Goal: Task Accomplishment & Management: Manage account settings

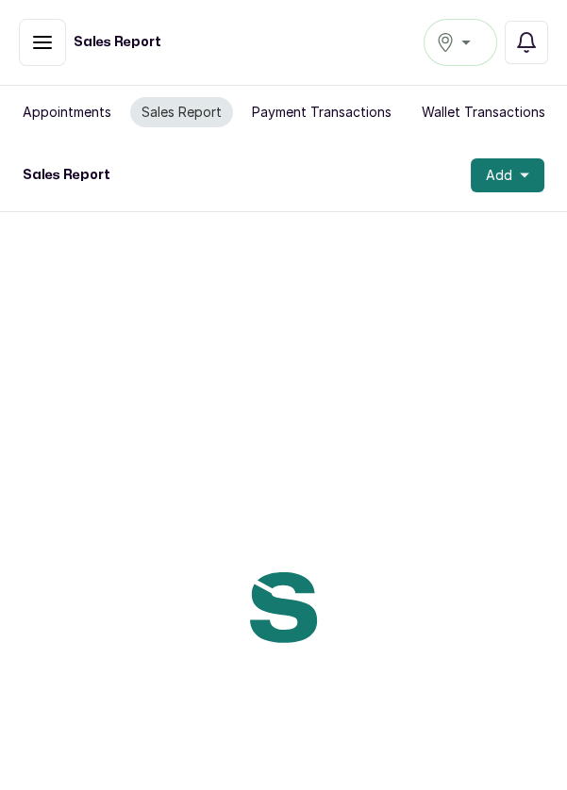
click at [93, 105] on button "Appointments" at bounding box center [66, 112] width 111 height 30
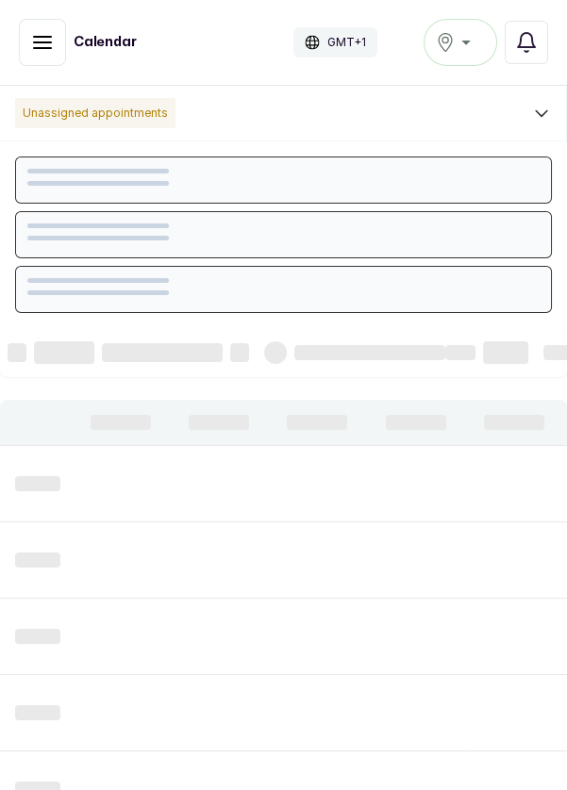
click at [3, 43] on div "Calendar Africa/Lagos GMT+1 Victoria Island Notifications" at bounding box center [283, 43] width 567 height 86
click at [49, 64] on button "Show no-show/cancelled" at bounding box center [42, 42] width 47 height 47
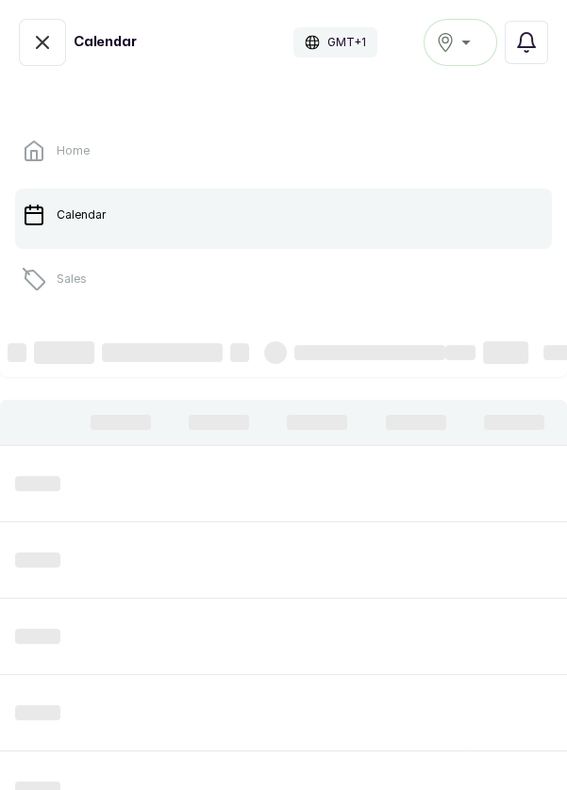
click at [37, 49] on icon "button" at bounding box center [42, 42] width 23 height 23
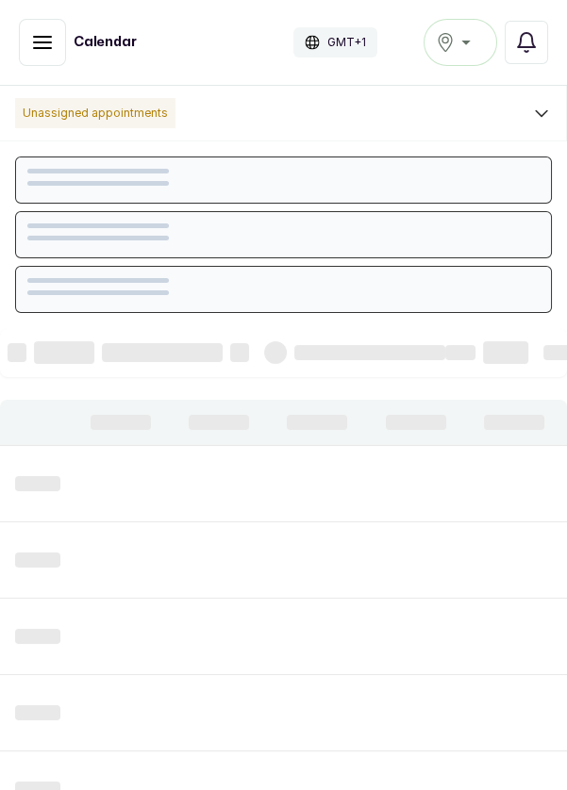
click at [34, 37] on icon "button" at bounding box center [42, 42] width 17 height 11
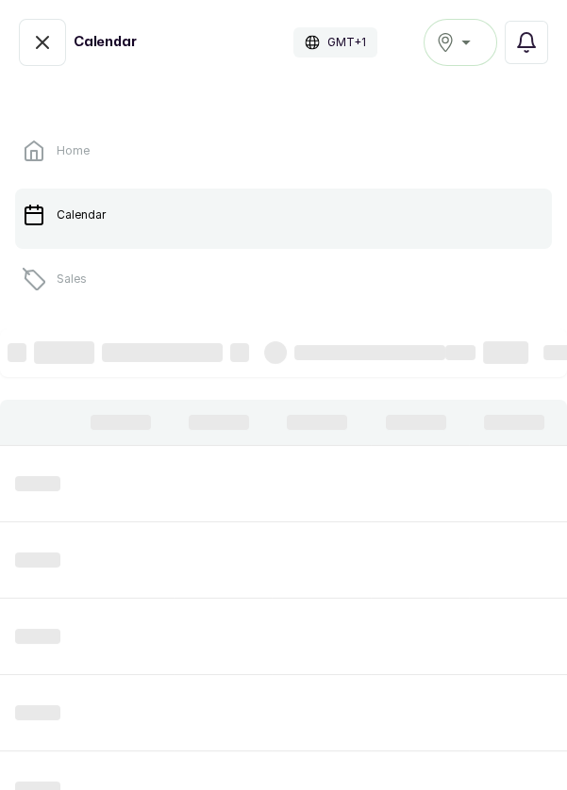
click at [120, 291] on link "Sales" at bounding box center [283, 279] width 536 height 53
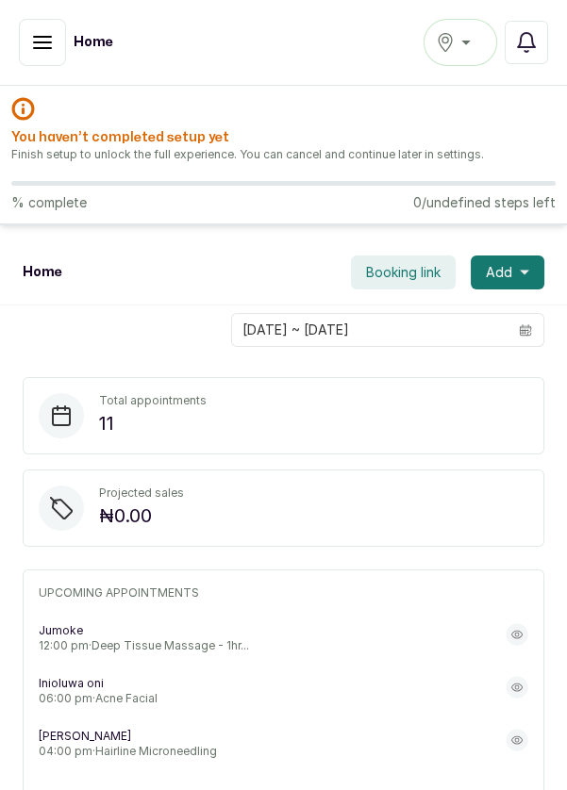
click at [25, 29] on button "button" at bounding box center [42, 42] width 47 height 47
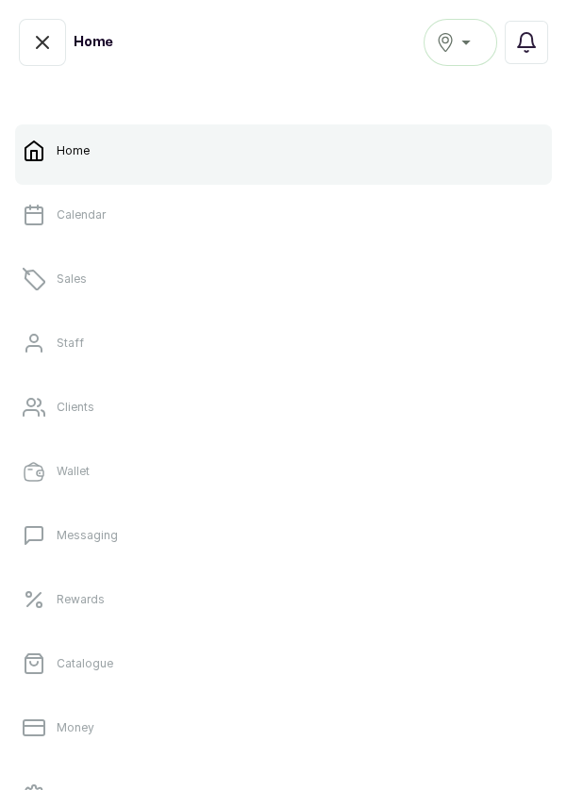
click at [29, 35] on button "button" at bounding box center [42, 42] width 47 height 47
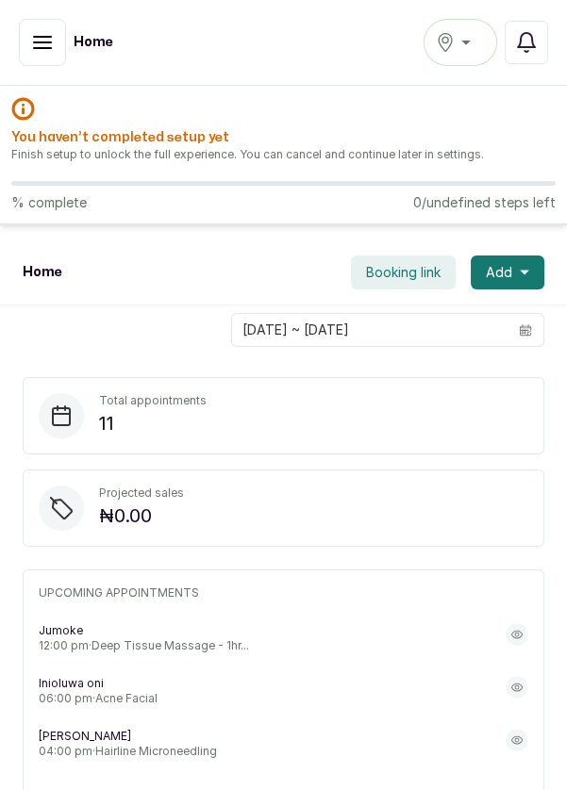
click at [28, 43] on button "button" at bounding box center [42, 42] width 47 height 47
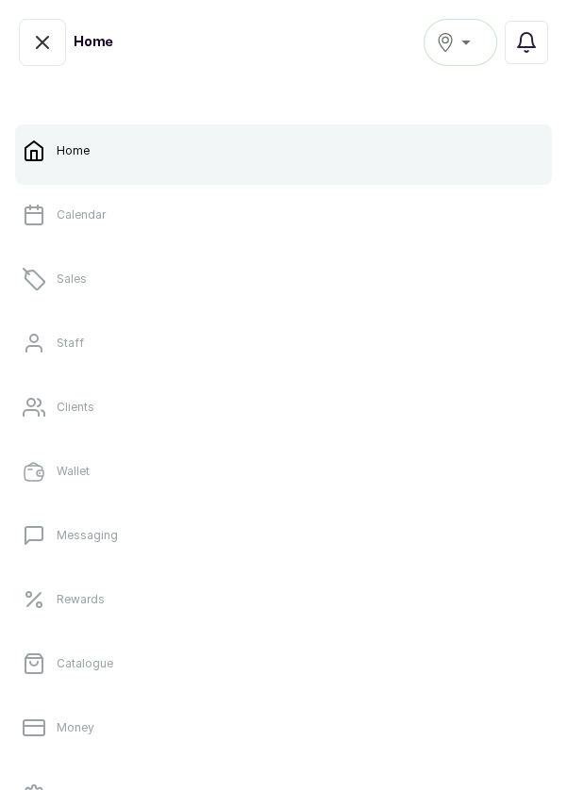
click at [107, 274] on link "Sales" at bounding box center [283, 279] width 536 height 53
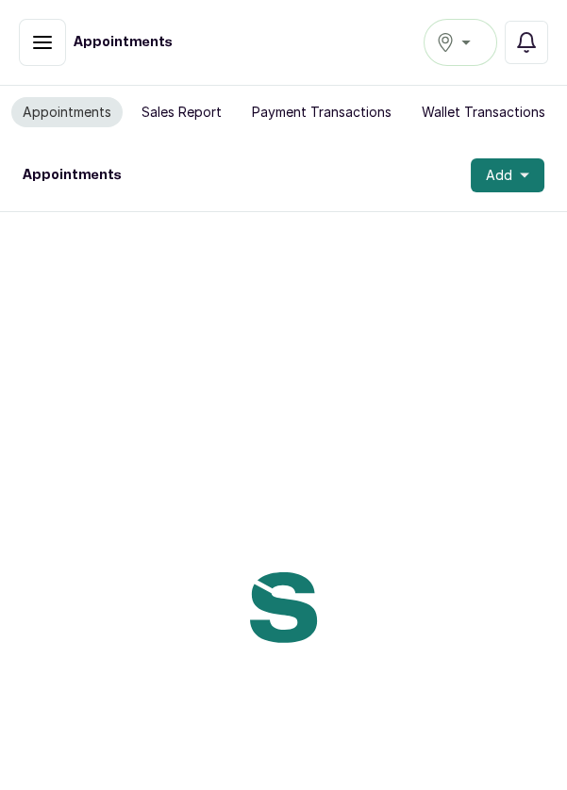
click at [37, 51] on icon "button" at bounding box center [42, 42] width 23 height 23
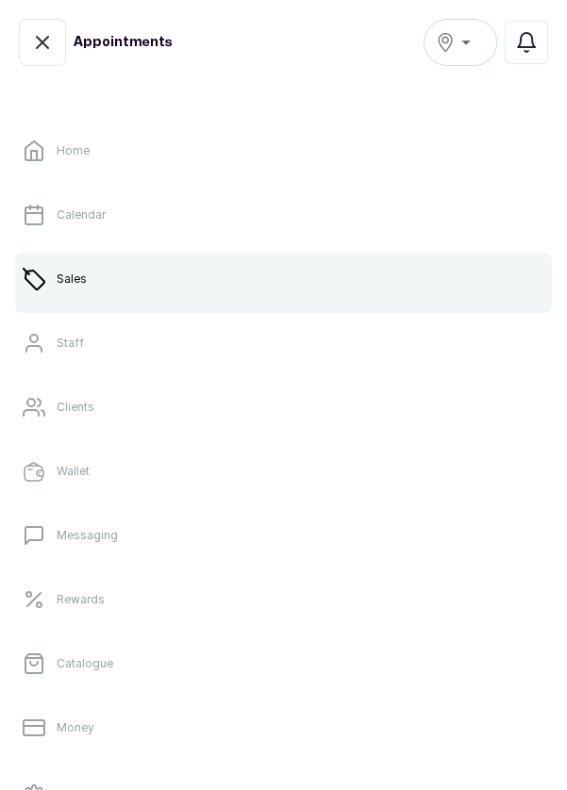
click at [168, 279] on link "Sales" at bounding box center [283, 279] width 536 height 53
click at [149, 292] on link "Sales" at bounding box center [283, 279] width 536 height 53
click at [394, 278] on link "Sales" at bounding box center [283, 279] width 536 height 53
click at [364, 279] on link "Sales" at bounding box center [283, 279] width 536 height 53
click at [226, 276] on link "Sales" at bounding box center [283, 279] width 536 height 53
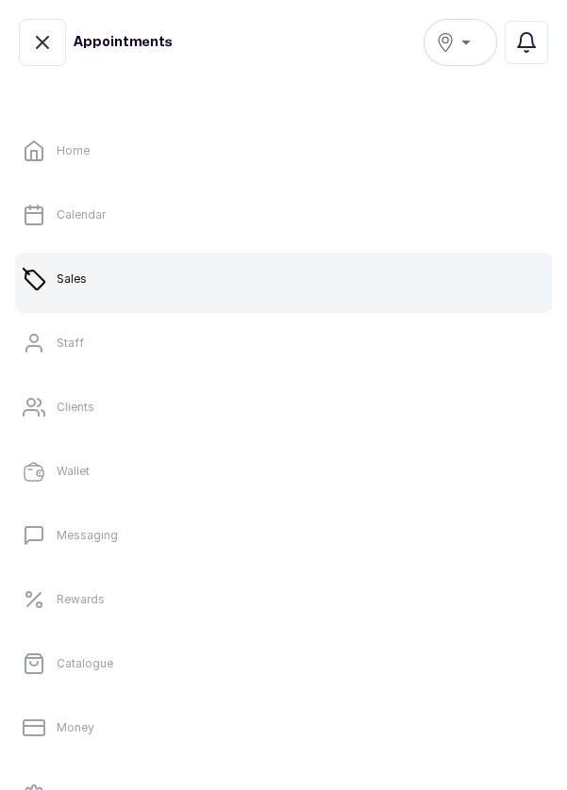
click at [388, 266] on link "Sales" at bounding box center [283, 279] width 536 height 53
click at [267, 262] on link "Sales" at bounding box center [283, 278] width 536 height 53
click at [71, 287] on link "Sales" at bounding box center [283, 278] width 536 height 53
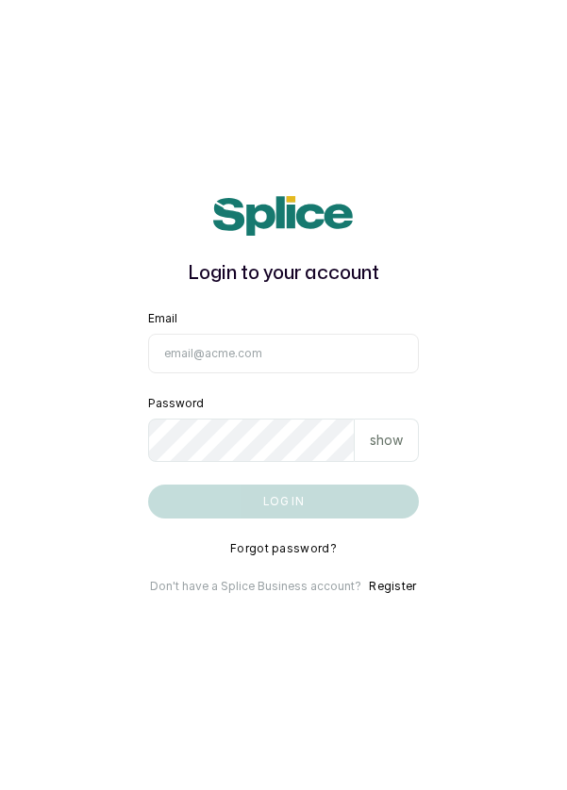
scroll to position [34, 0]
click at [354, 346] on input "Email" at bounding box center [284, 354] width 272 height 40
type input "[EMAIL_ADDRESS][DOMAIN_NAME]"
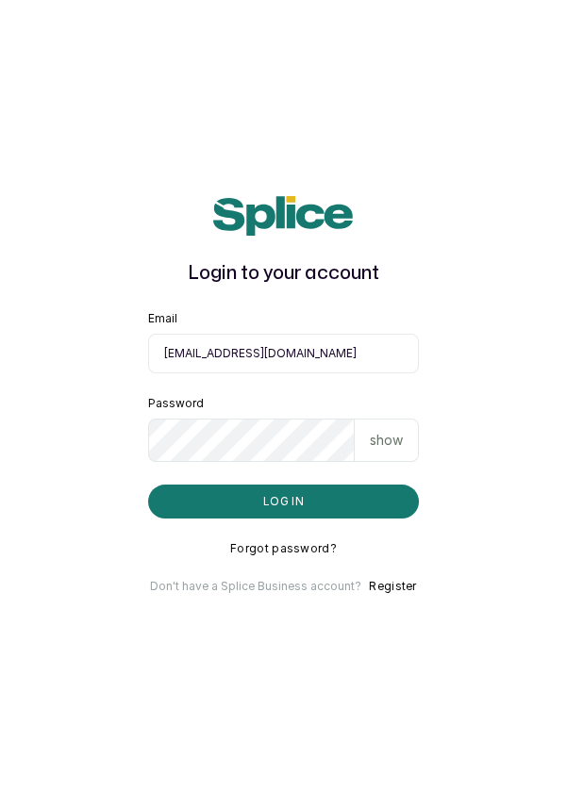
click at [148, 485] on button "Log in" at bounding box center [284, 502] width 272 height 34
click at [333, 485] on button "Log in" at bounding box center [284, 502] width 272 height 34
click at [265, 485] on button "Log in" at bounding box center [284, 502] width 272 height 34
click at [336, 485] on button "Log in" at bounding box center [284, 502] width 272 height 34
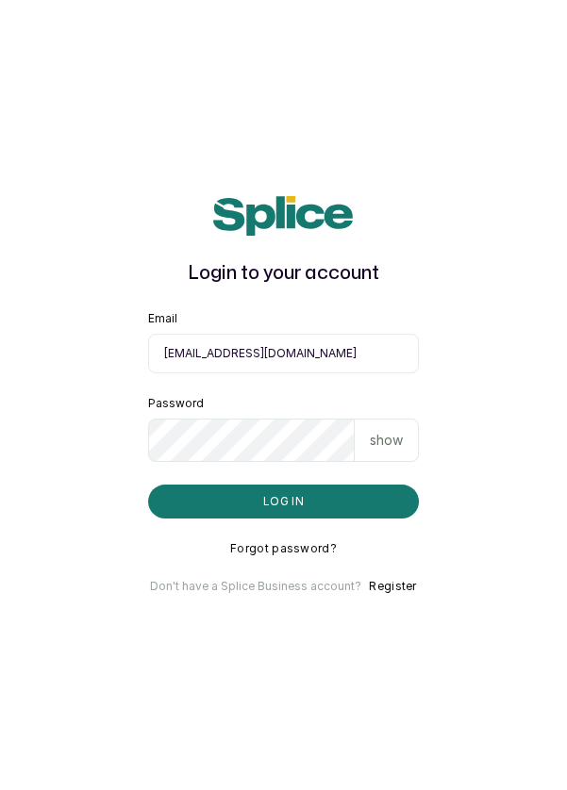
click at [334, 485] on button "Log in" at bounding box center [284, 502] width 272 height 34
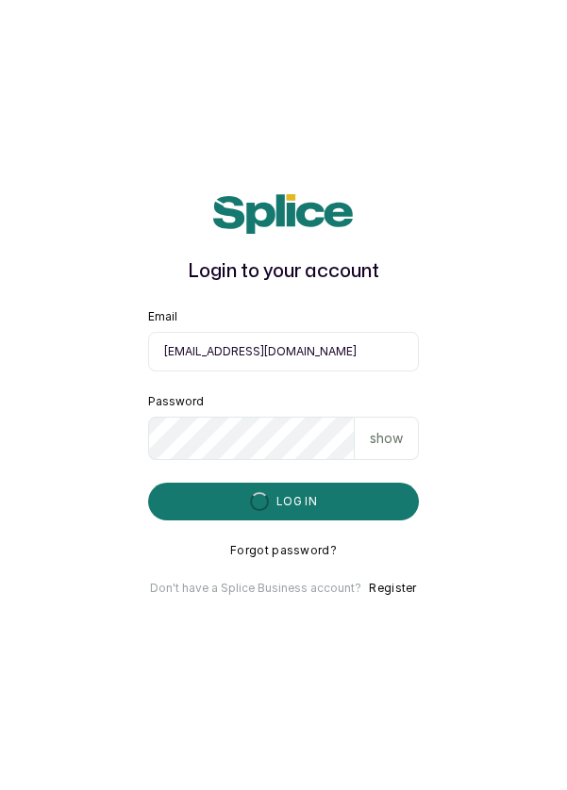
scroll to position [88, 0]
click at [0, 529] on main "Login to your account Email info@dermaspaceng.com Password show Log in Forgot p…" at bounding box center [283, 395] width 567 height 790
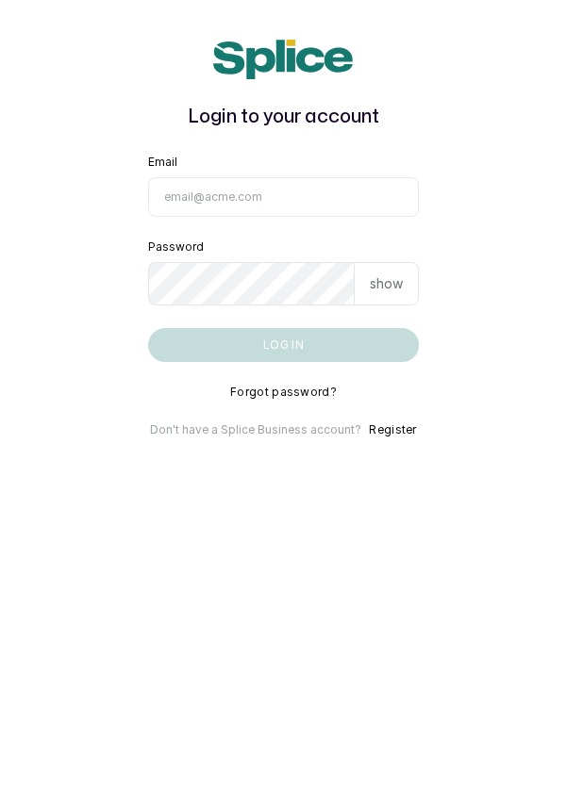
click at [314, 373] on input "Email" at bounding box center [284, 354] width 272 height 40
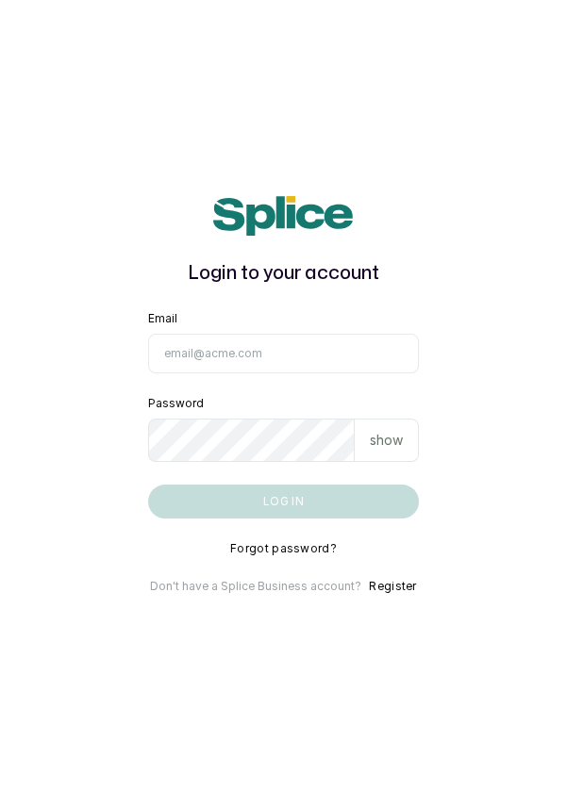
type input "[EMAIL_ADDRESS][DOMAIN_NAME]"
click at [148, 485] on button "Log in" at bounding box center [284, 502] width 272 height 34
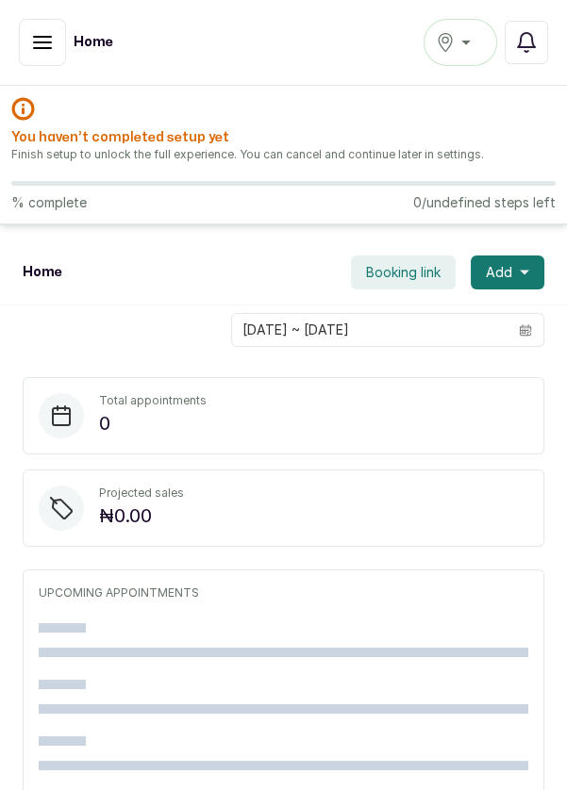
click at [31, 57] on button "button" at bounding box center [42, 42] width 47 height 47
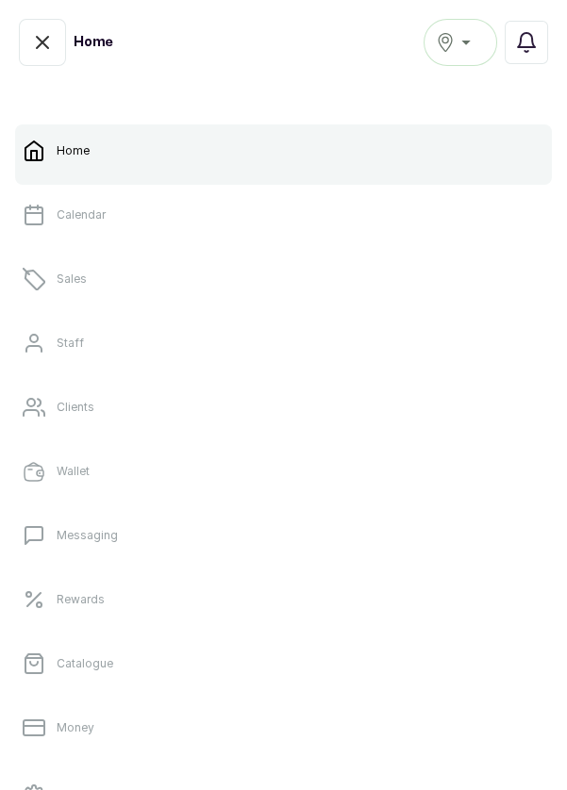
click at [86, 289] on link "Sales" at bounding box center [283, 279] width 536 height 53
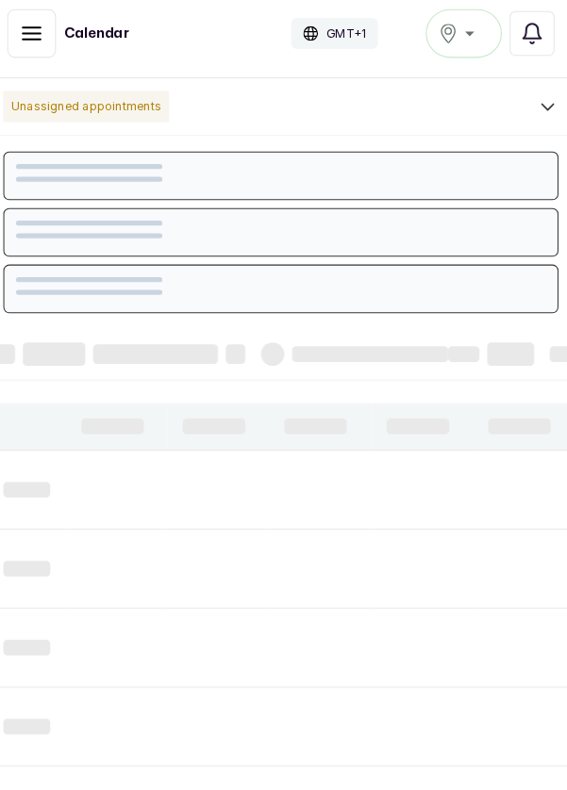
scroll to position [634, 0]
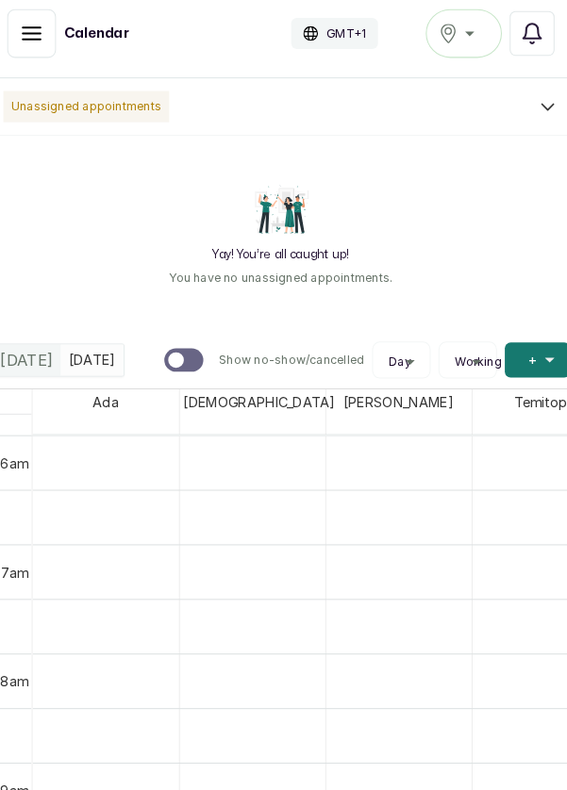
click at [39, 40] on icon "button" at bounding box center [42, 42] width 23 height 23
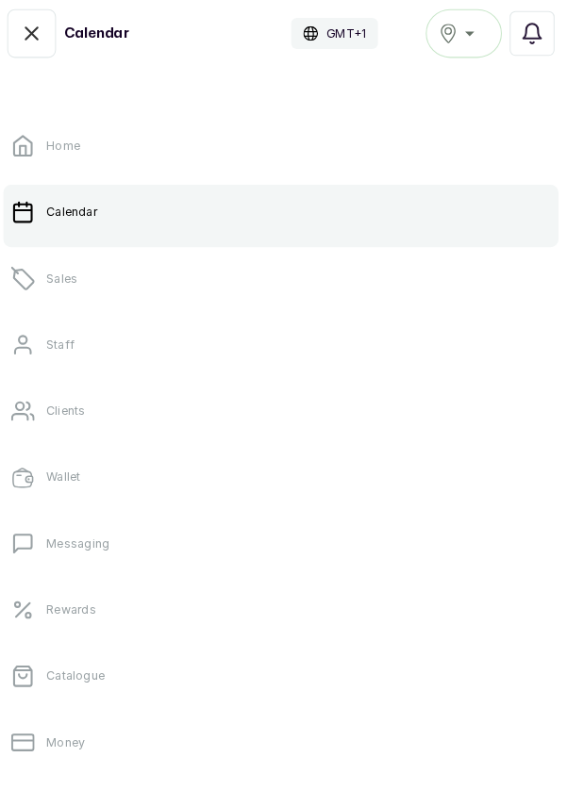
click at [143, 281] on link "Sales" at bounding box center [283, 279] width 536 height 53
